Goal: Transaction & Acquisition: Register for event/course

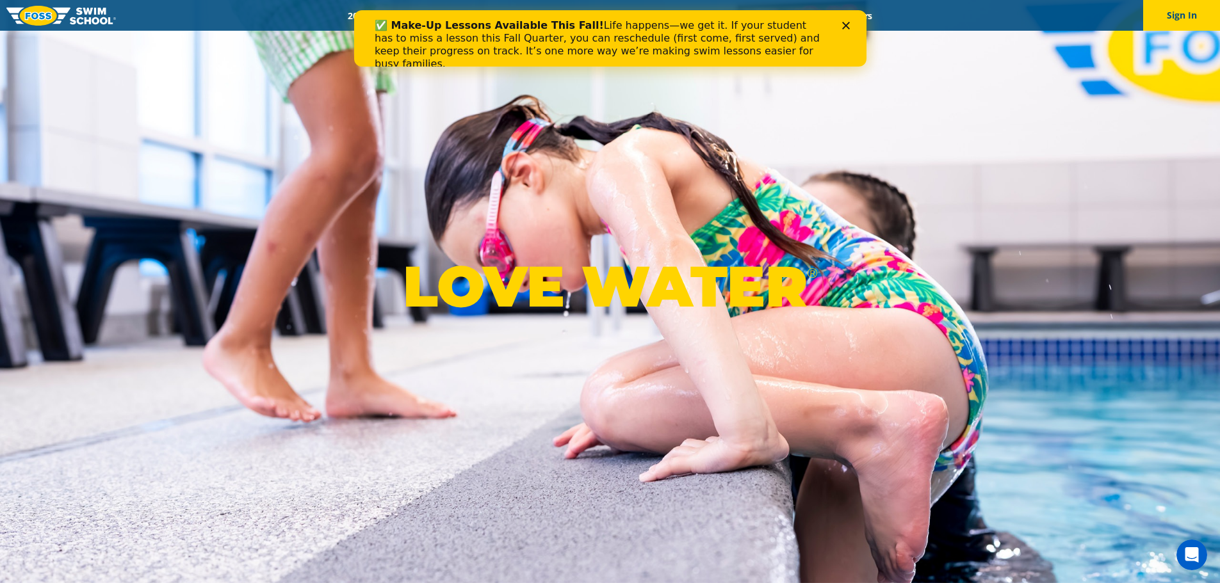
click at [850, 21] on div "✅ Make-Up Lessons Available This Fall! Life happens—we get it. If your student …" at bounding box center [609, 44] width 512 height 59
click at [848, 26] on icon "Close" at bounding box center [845, 26] width 8 height 8
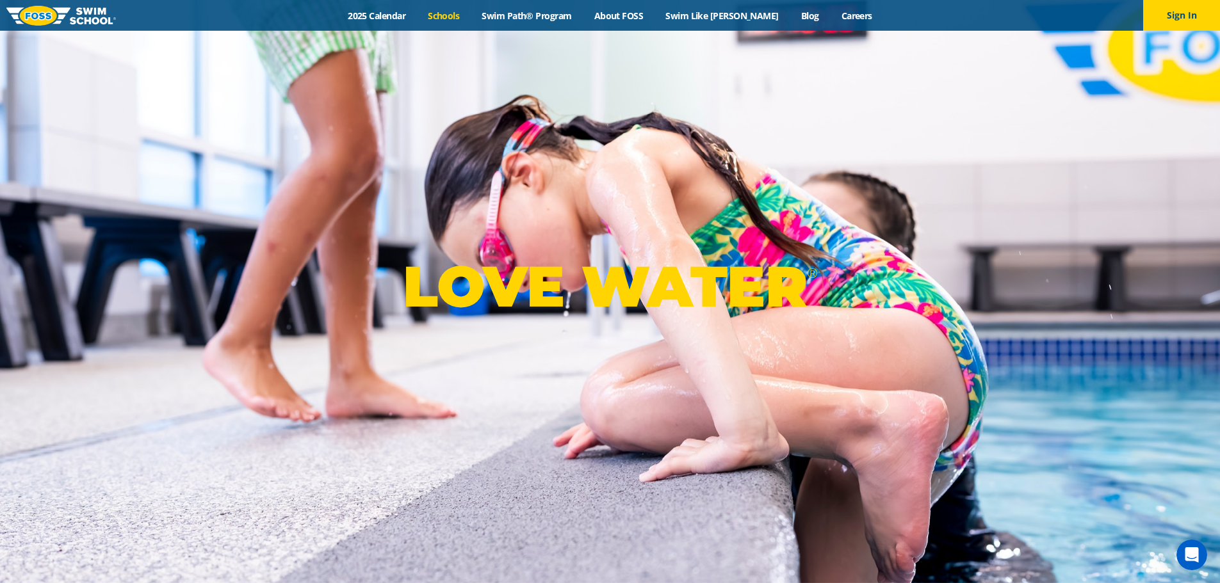
click at [464, 19] on link "Schools" at bounding box center [444, 16] width 54 height 12
click at [409, 12] on link "2025 Calendar" at bounding box center [377, 16] width 80 height 12
click at [471, 17] on link "Schools" at bounding box center [444, 16] width 54 height 12
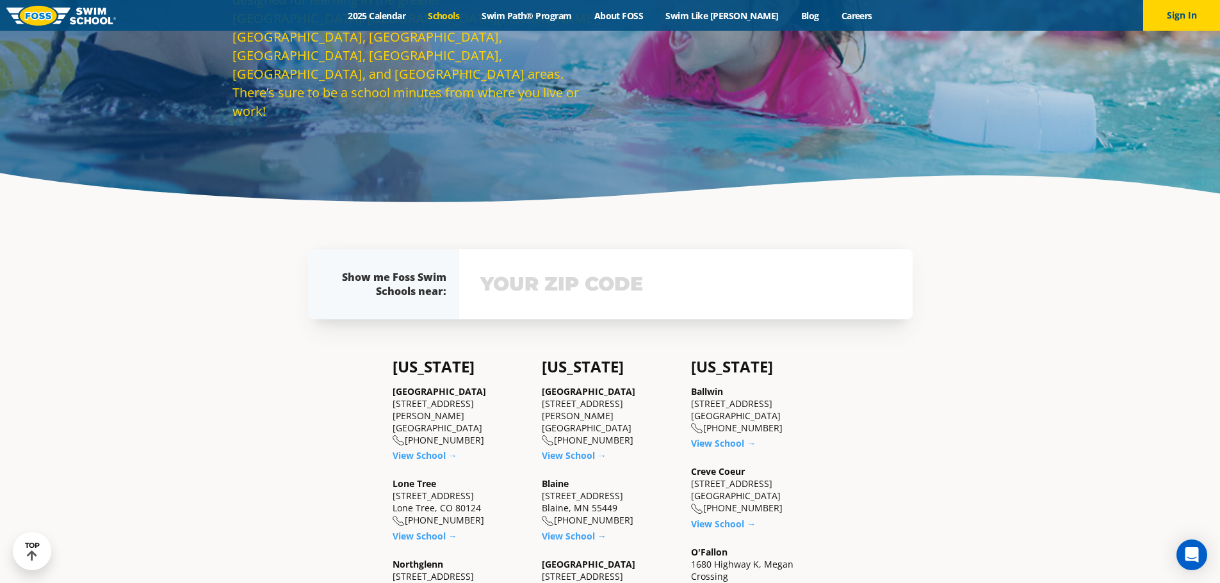
click at [529, 303] on div "View school & class schedule" at bounding box center [685, 284] width 453 height 70
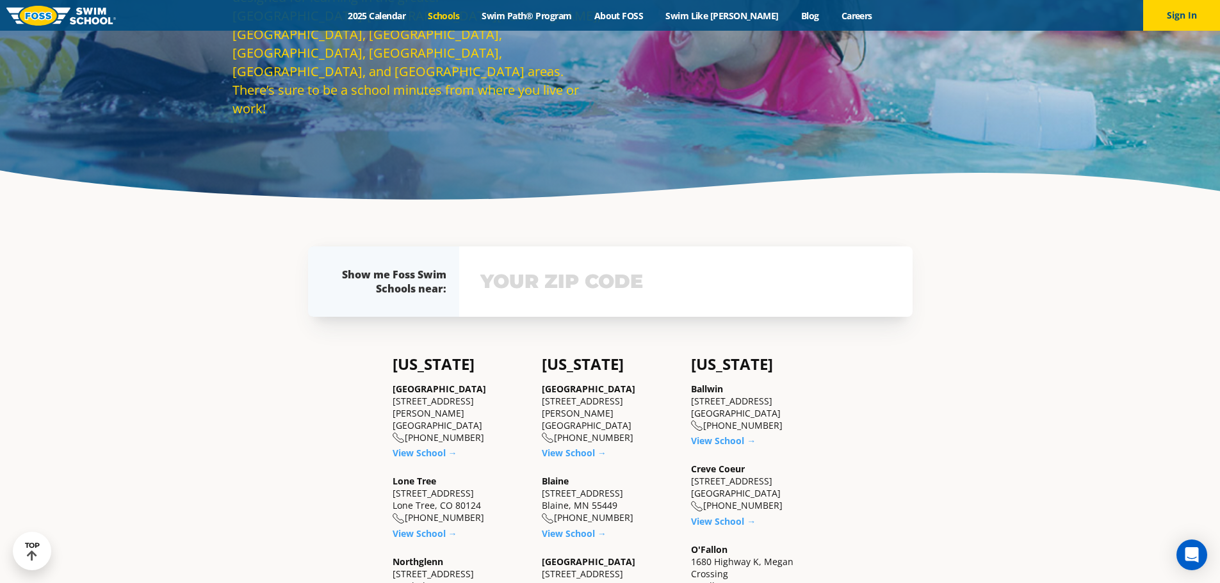
drag, startPoint x: 531, startPoint y: 297, endPoint x: 535, endPoint y: 280, distance: 17.1
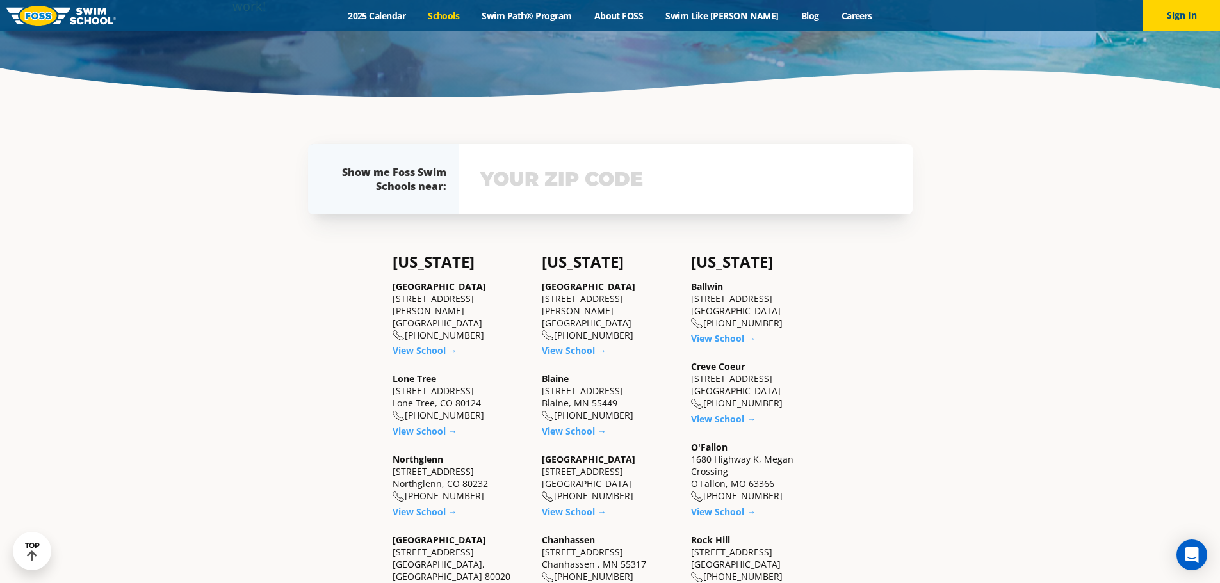
scroll to position [377, 0]
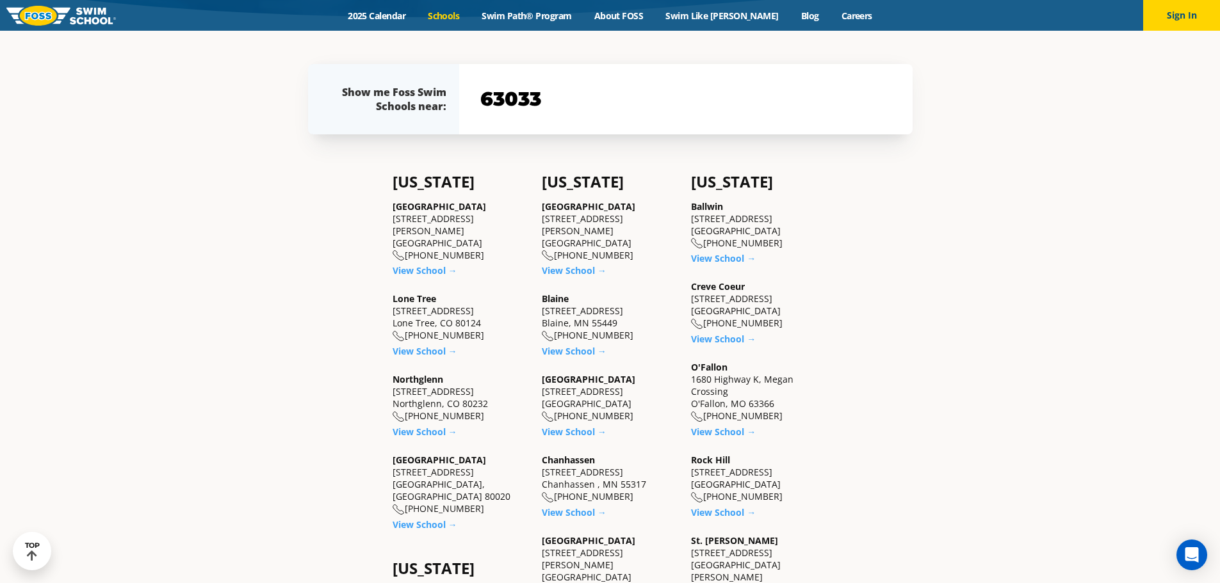
type input "63033"
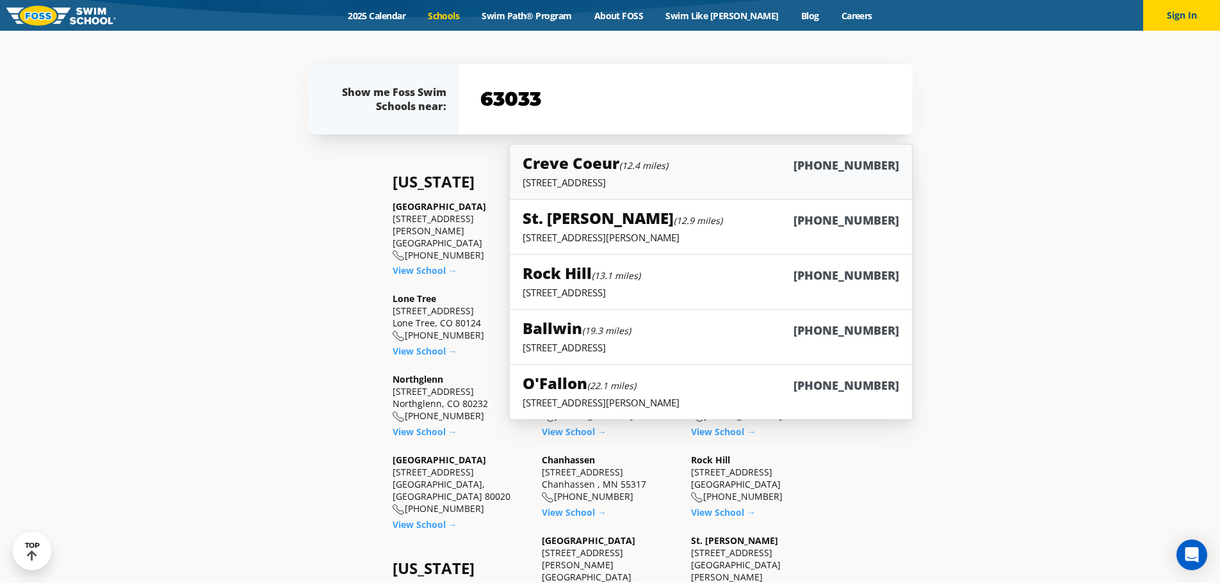
click at [622, 170] on small "(12.4 miles)" at bounding box center [643, 165] width 49 height 12
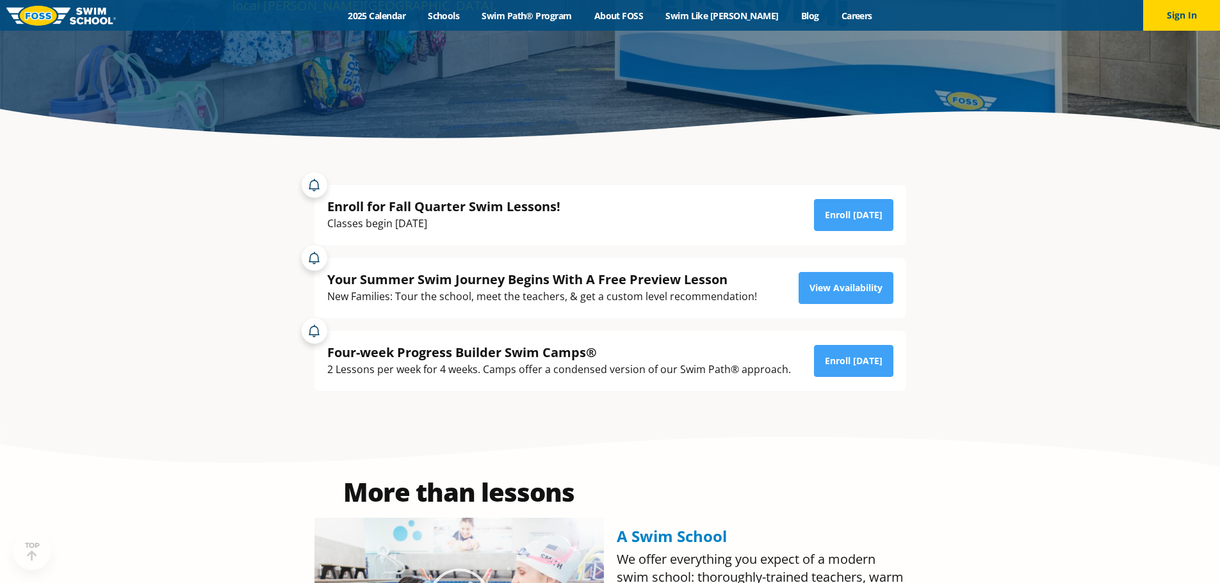
scroll to position [320, 0]
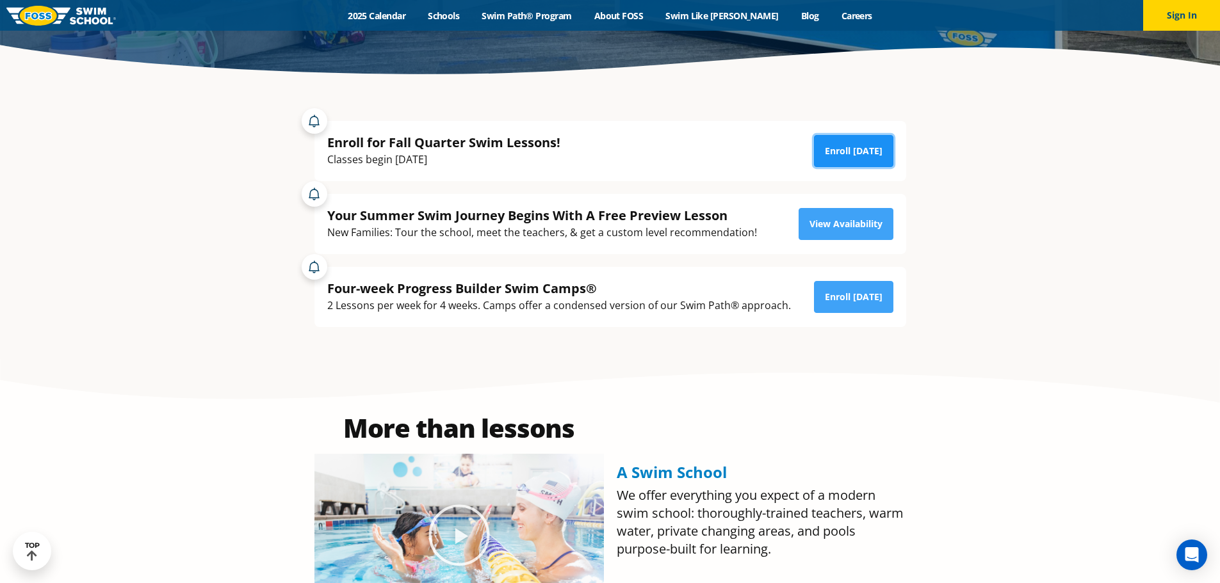
click at [834, 157] on link "Enroll [DATE]" at bounding box center [853, 151] width 79 height 32
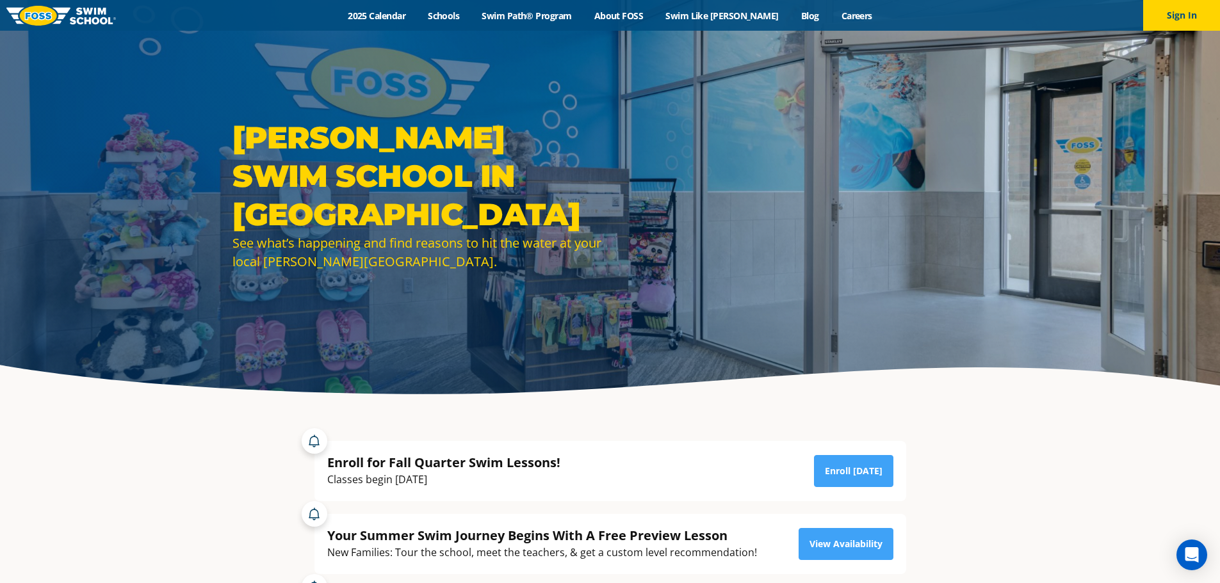
click at [915, 481] on div "Enroll for Fall Quarter Swim Lessons! Classes begin September 2nd Enroll Today …" at bounding box center [610, 538] width 617 height 232
click at [847, 478] on link "Enroll [DATE]" at bounding box center [853, 471] width 79 height 32
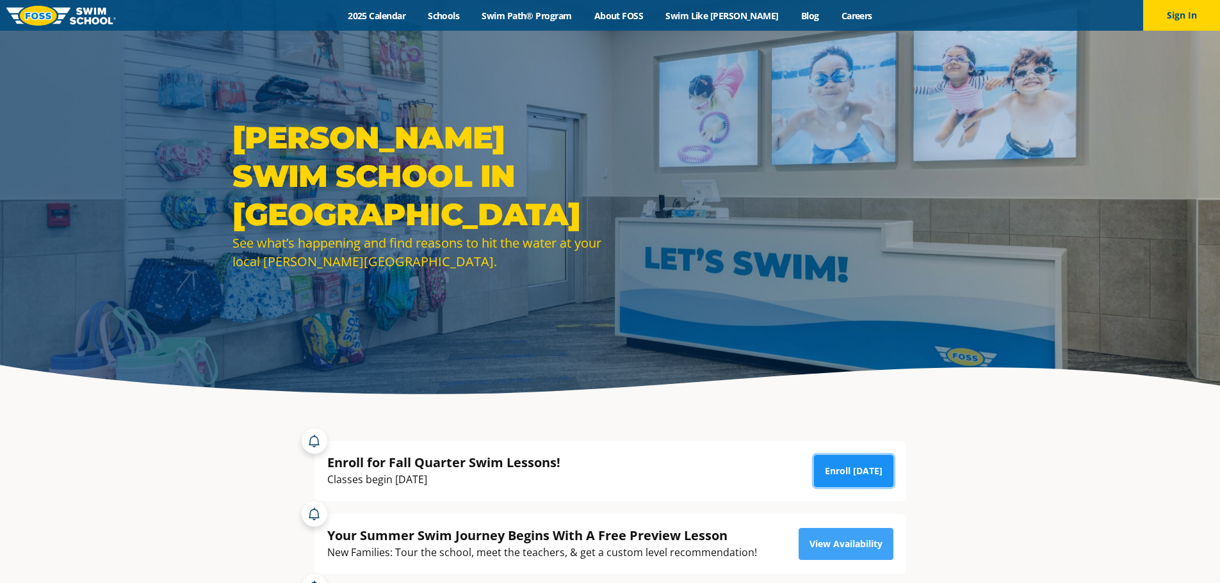
click at [882, 467] on link "Enroll [DATE]" at bounding box center [853, 471] width 79 height 32
